Goal: Task Accomplishment & Management: Manage account settings

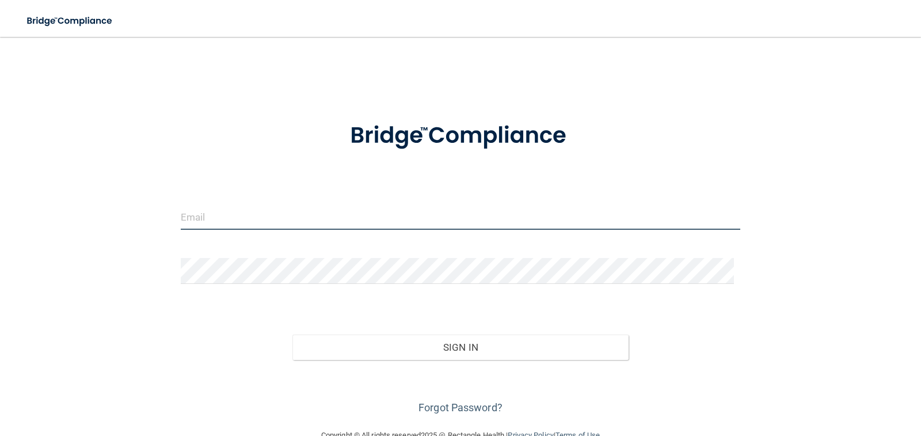
click at [310, 208] on input "email" at bounding box center [461, 217] width 560 height 26
type input "[EMAIL_ADDRESS][DOMAIN_NAME]"
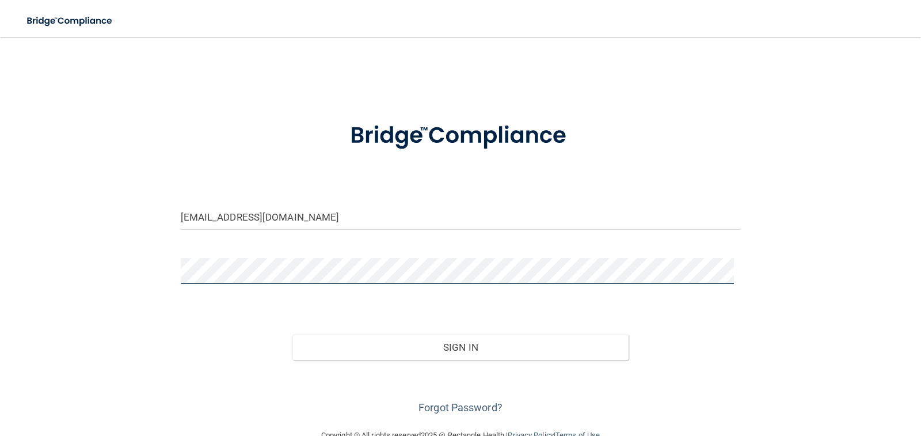
click at [292, 335] on button "Sign In" at bounding box center [460, 347] width 336 height 25
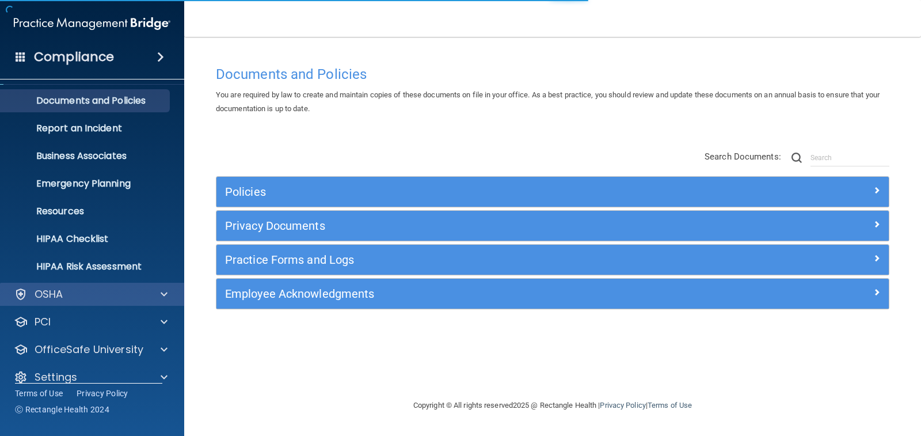
scroll to position [42, 0]
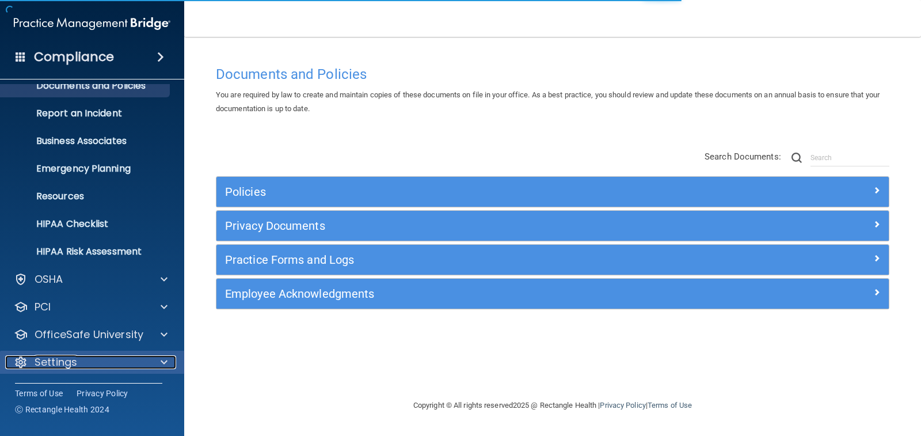
click at [76, 363] on p "Settings" at bounding box center [56, 362] width 43 height 14
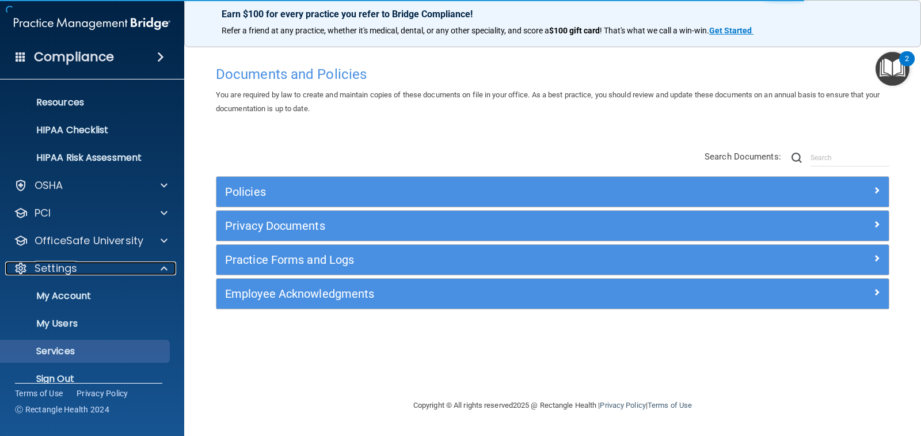
scroll to position [153, 0]
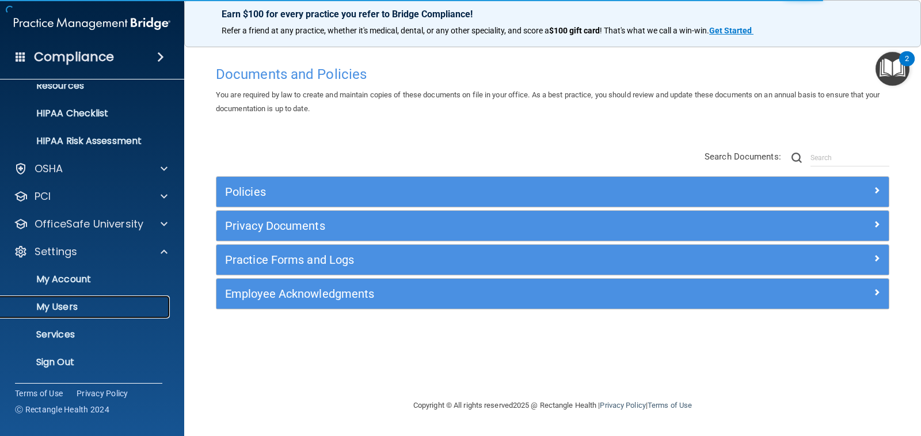
click at [85, 310] on p "My Users" at bounding box center [85, 307] width 157 height 12
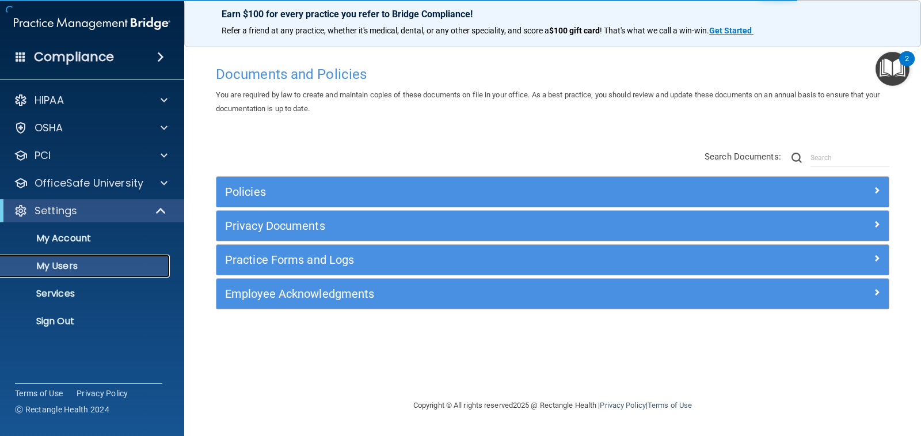
select select "20"
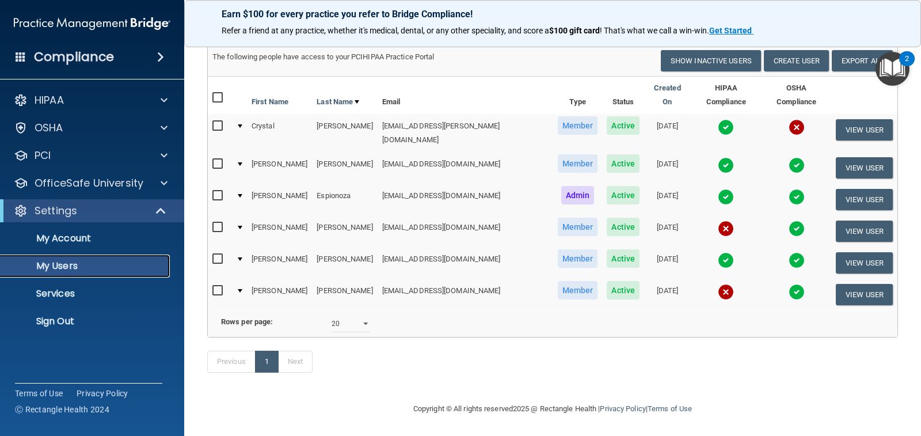
scroll to position [76, 0]
click at [718, 220] on img at bounding box center [726, 228] width 16 height 16
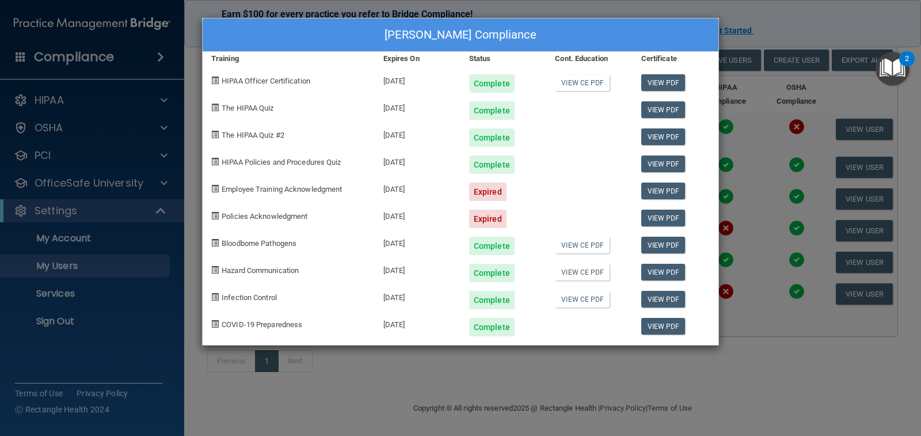
click at [751, 127] on div "[PERSON_NAME] Compliance Training Expires On Status Cont. Education Certificate…" at bounding box center [460, 218] width 921 height 436
